Goal: Obtain resource: Obtain resource

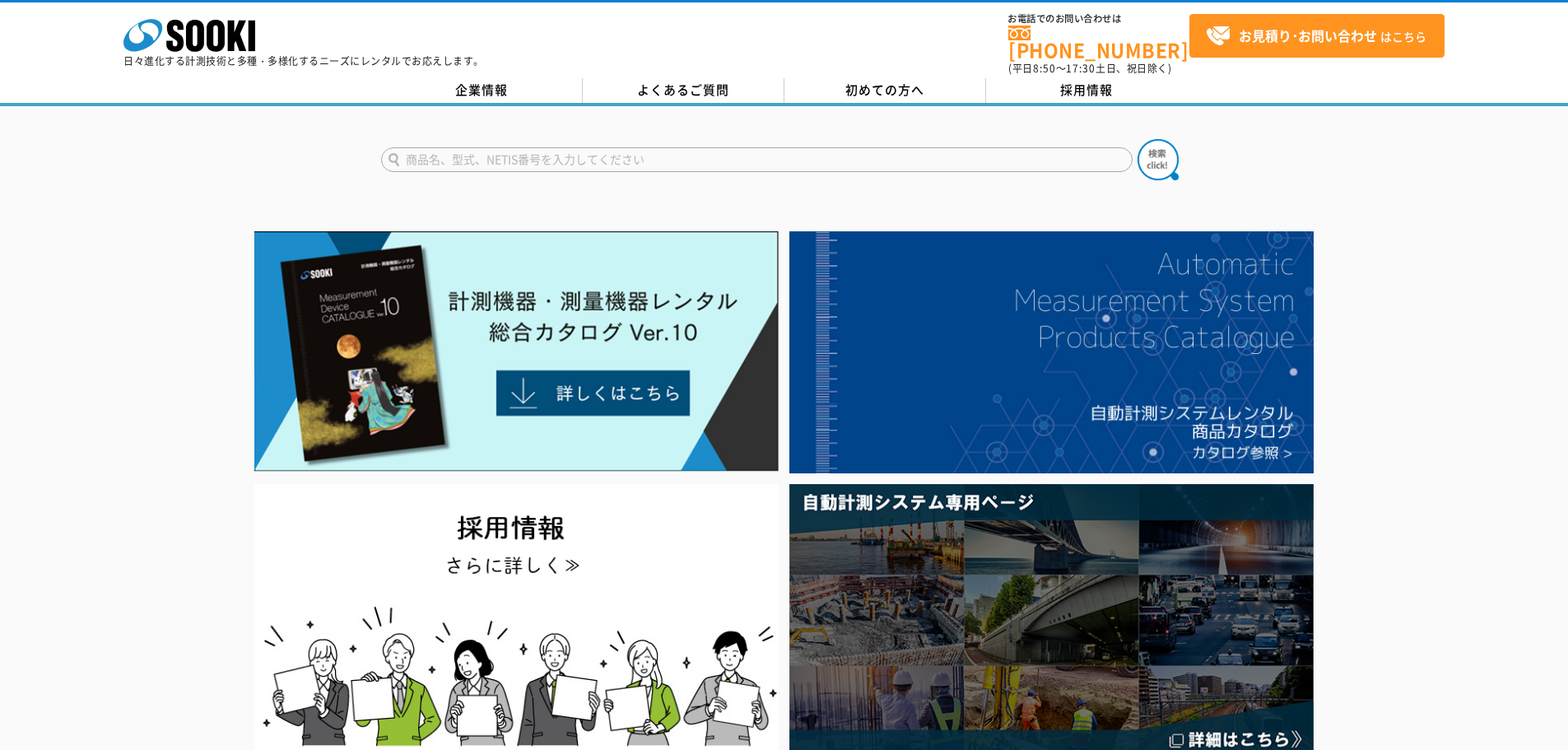
click at [577, 150] on input "text" at bounding box center [756, 159] width 751 height 25
type input "S-"
click at [1137, 139] on button at bounding box center [1158, 160] width 41 height 41
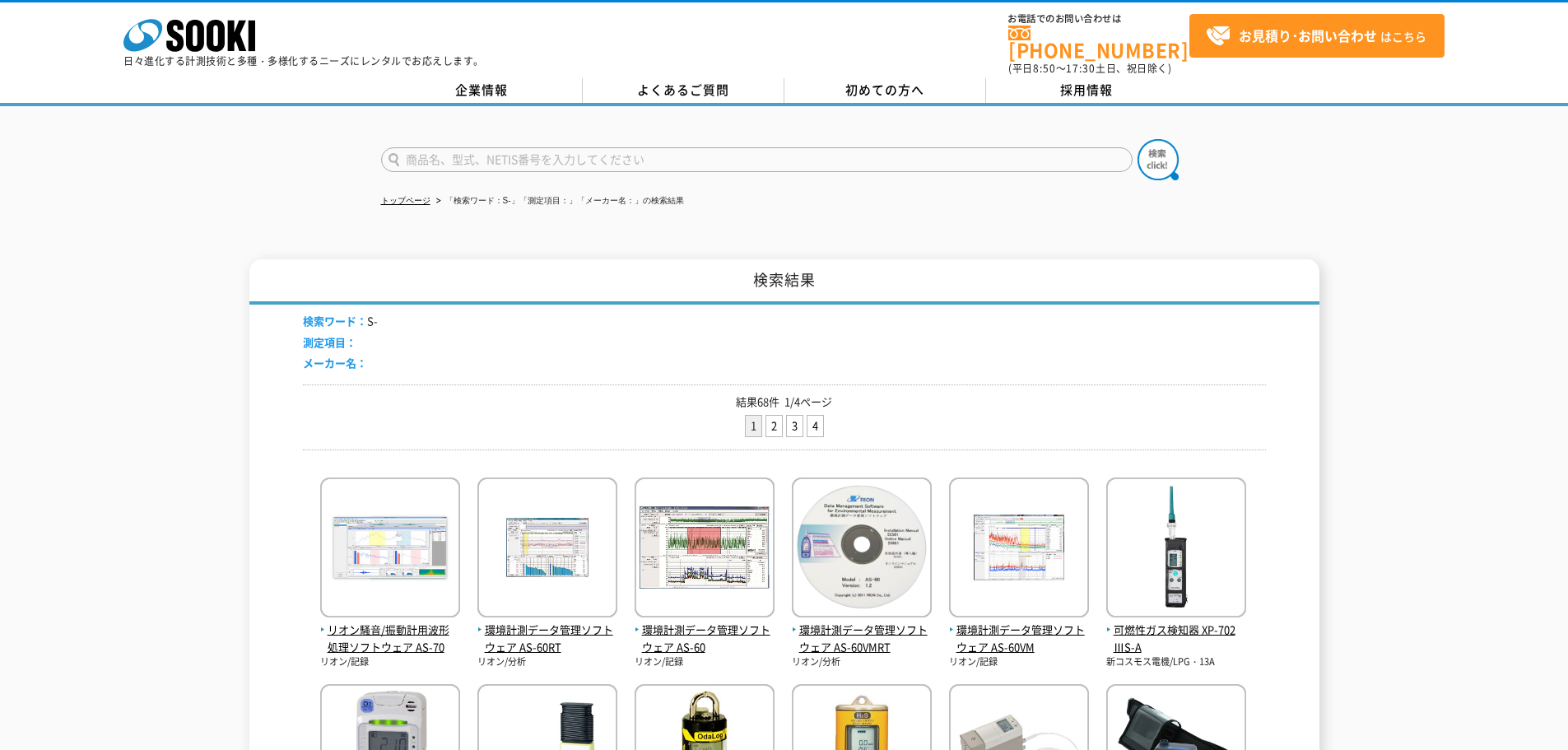
click at [477, 147] on input "text" at bounding box center [756, 159] width 751 height 25
type input "S-217"
click at [459, 173] on div "S-217" at bounding box center [537, 183] width 311 height 21
click at [1175, 153] on img at bounding box center [1158, 160] width 41 height 41
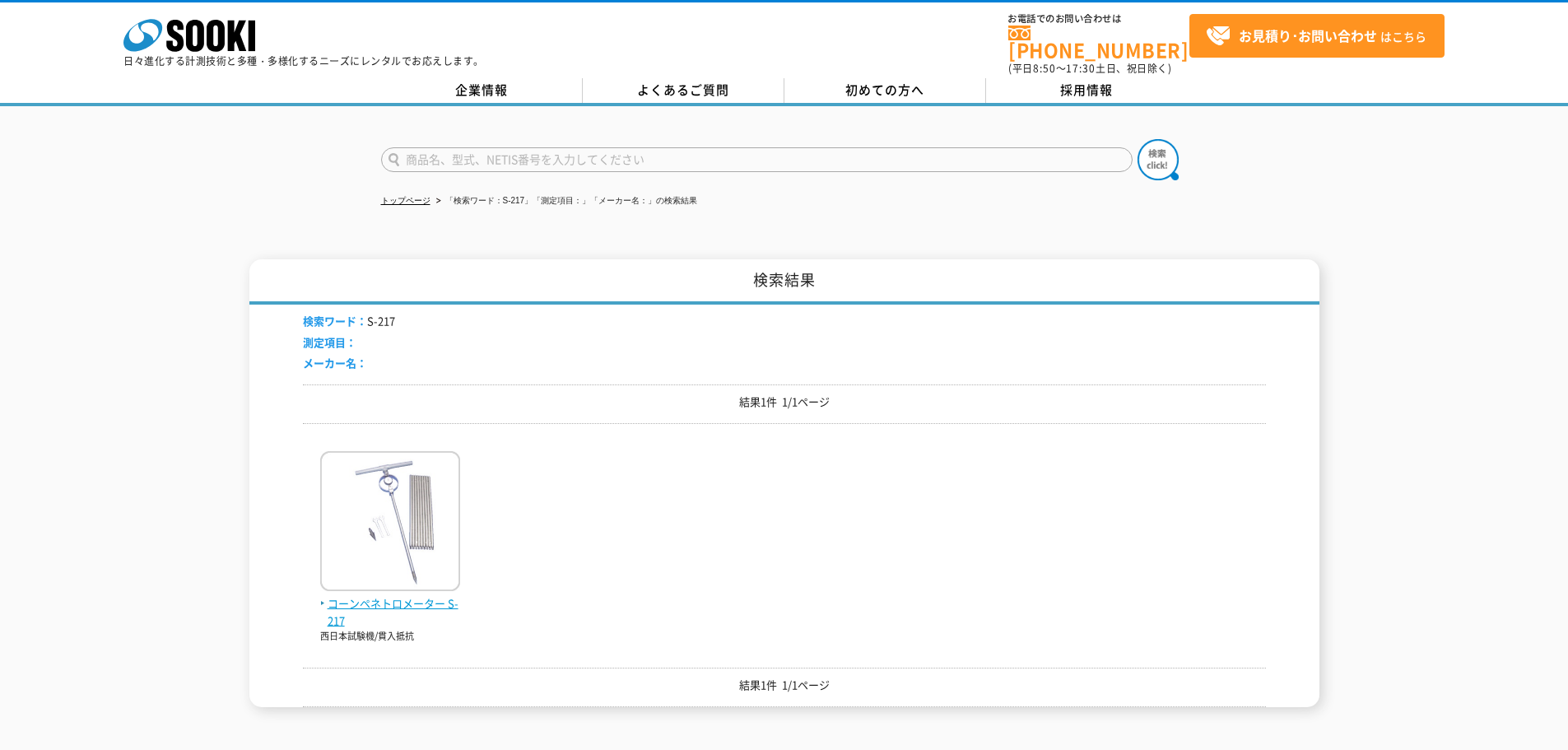
click at [422, 501] on img at bounding box center [391, 523] width 140 height 144
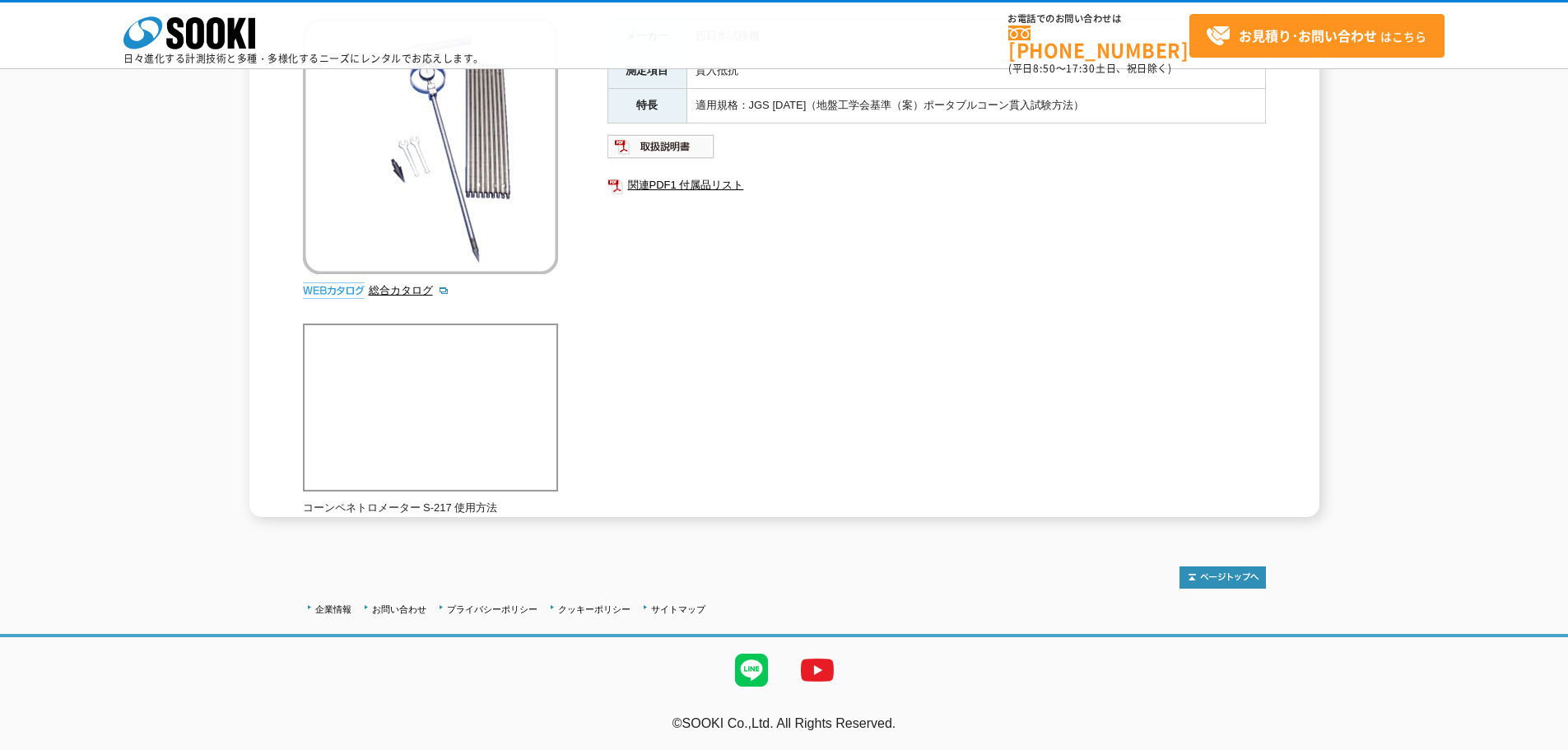
scroll to position [73, 0]
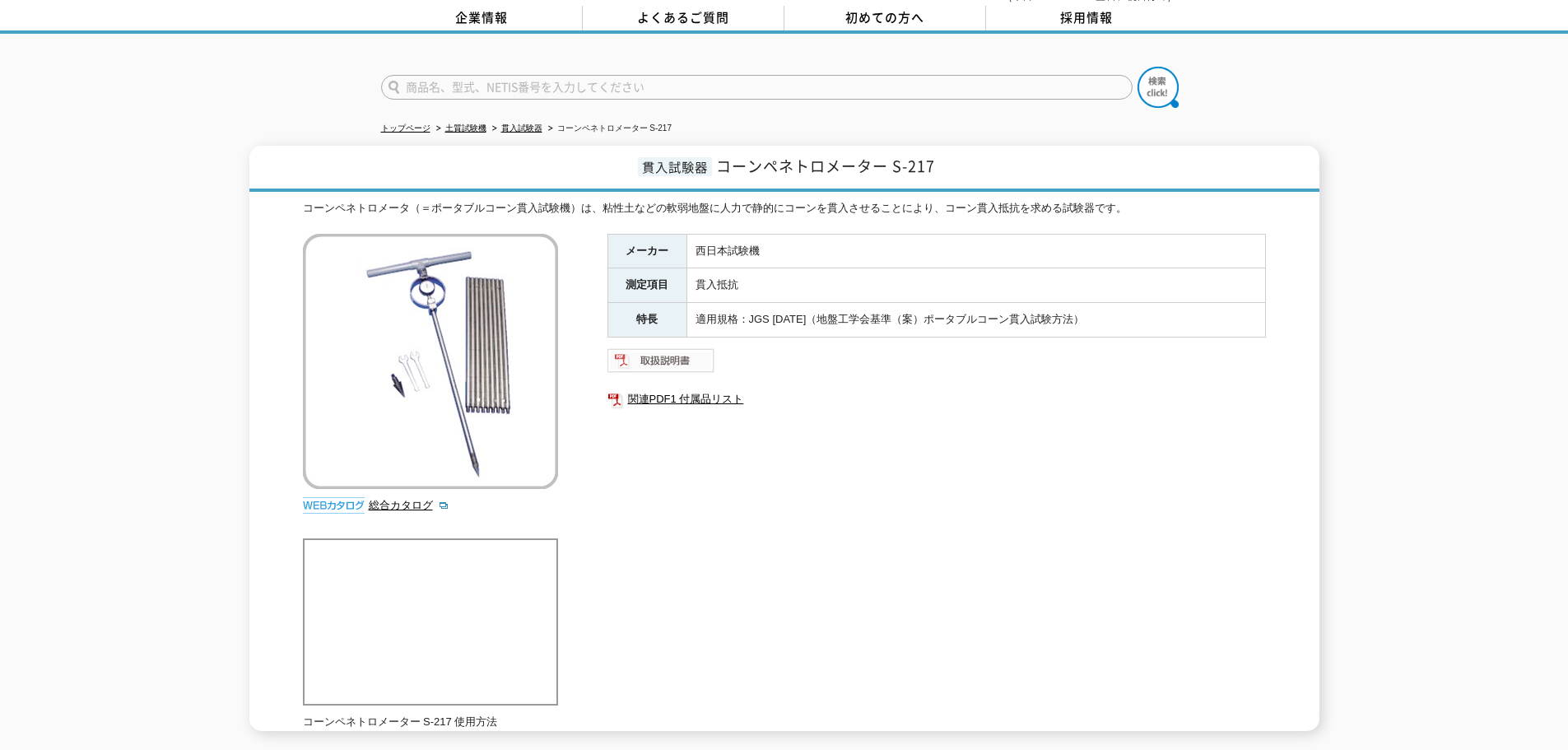
click at [669, 354] on img at bounding box center [661, 360] width 108 height 26
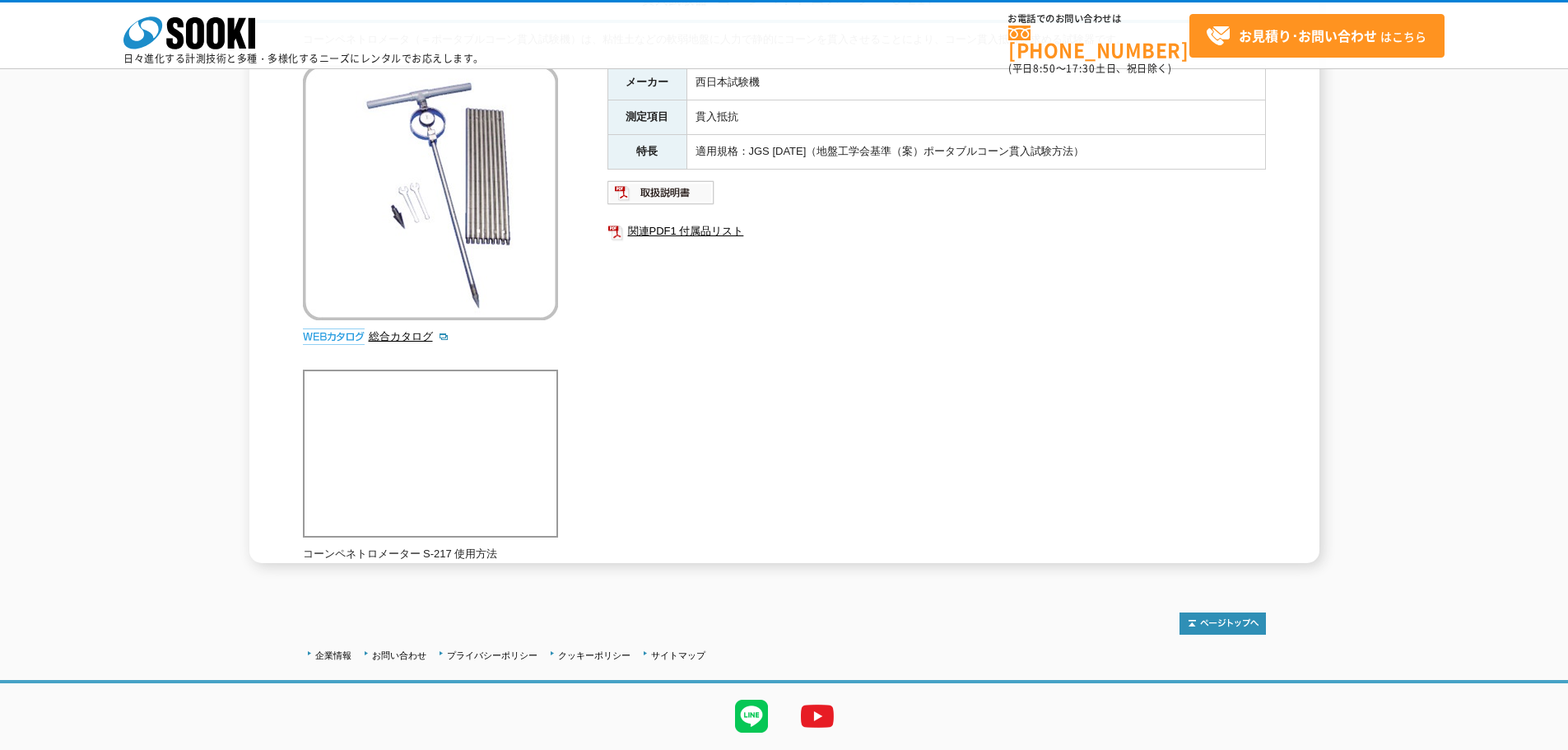
scroll to position [0, 0]
